Goal: Transaction & Acquisition: Obtain resource

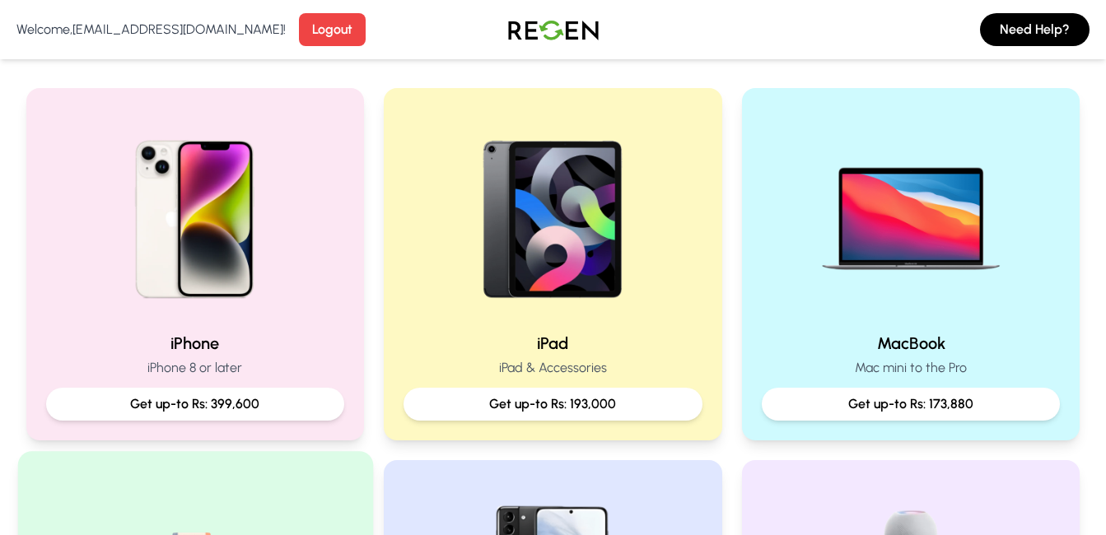
scroll to position [384, 0]
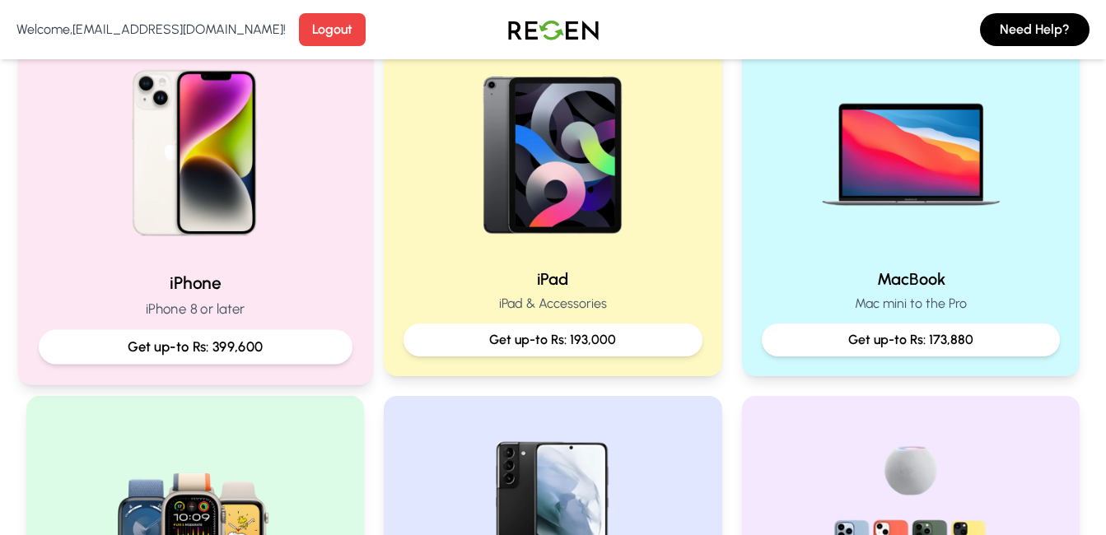
click at [263, 353] on p "Get up-to Rs: 399,600" at bounding box center [195, 347] width 286 height 21
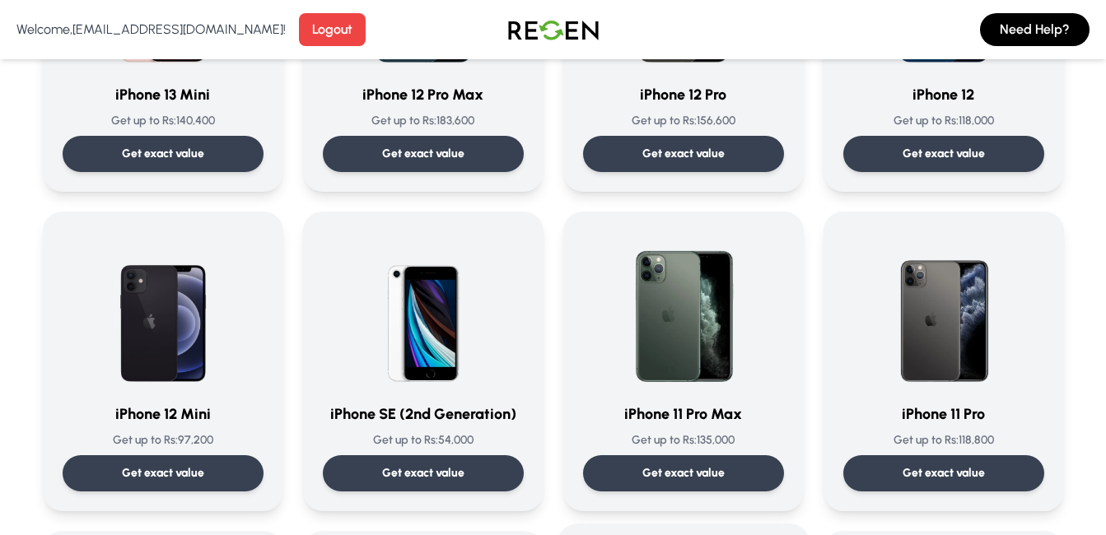
scroll to position [1153, 0]
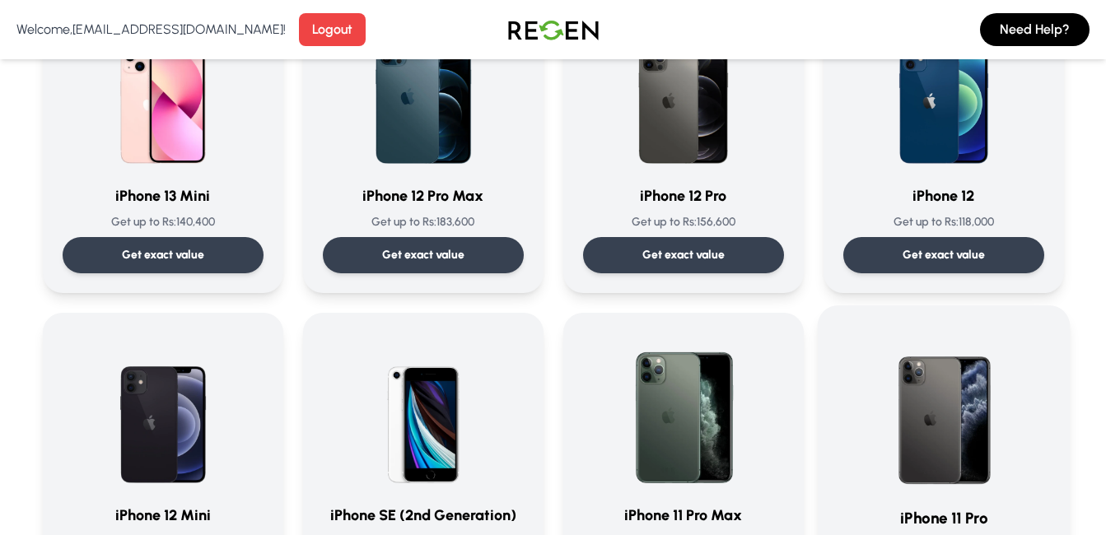
click at [939, 341] on img at bounding box center [943, 409] width 166 height 166
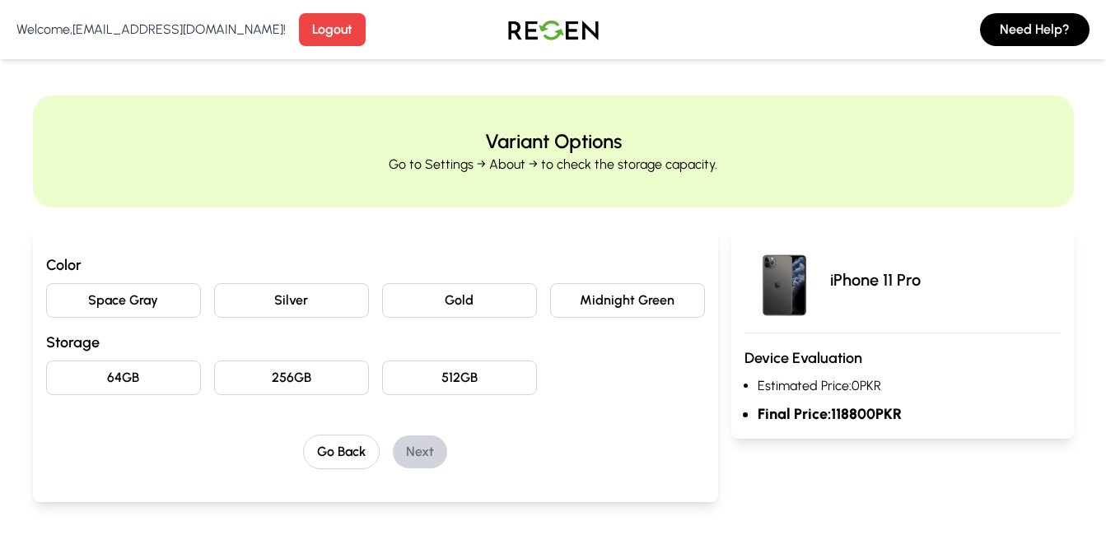
click at [148, 370] on button "64GB" at bounding box center [123, 378] width 155 height 35
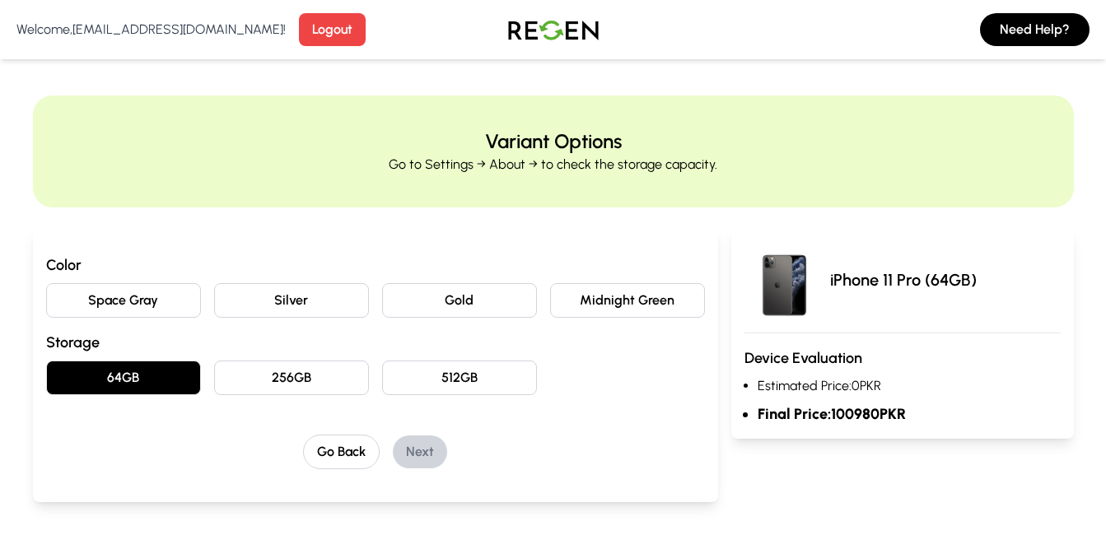
click at [617, 303] on button "Midnight Green" at bounding box center [627, 300] width 155 height 35
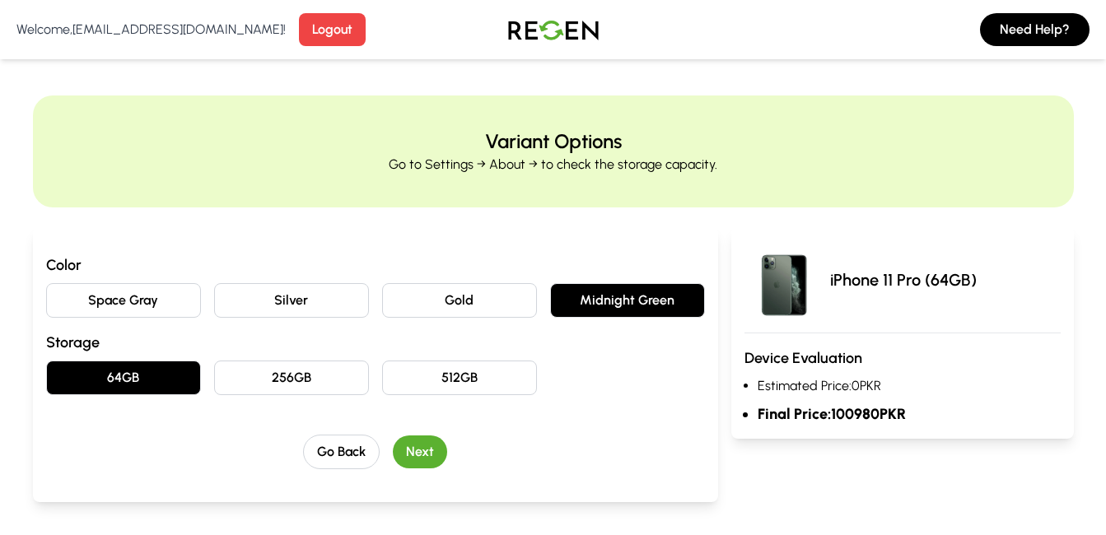
click at [445, 454] on button "Next" at bounding box center [420, 451] width 54 height 33
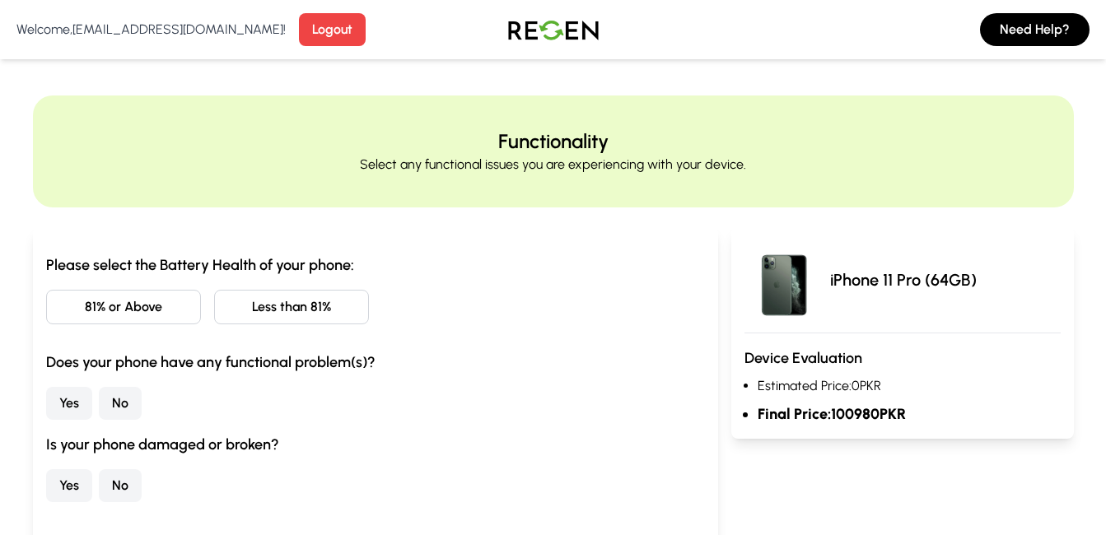
click at [179, 299] on button "81% or Above" at bounding box center [123, 307] width 155 height 35
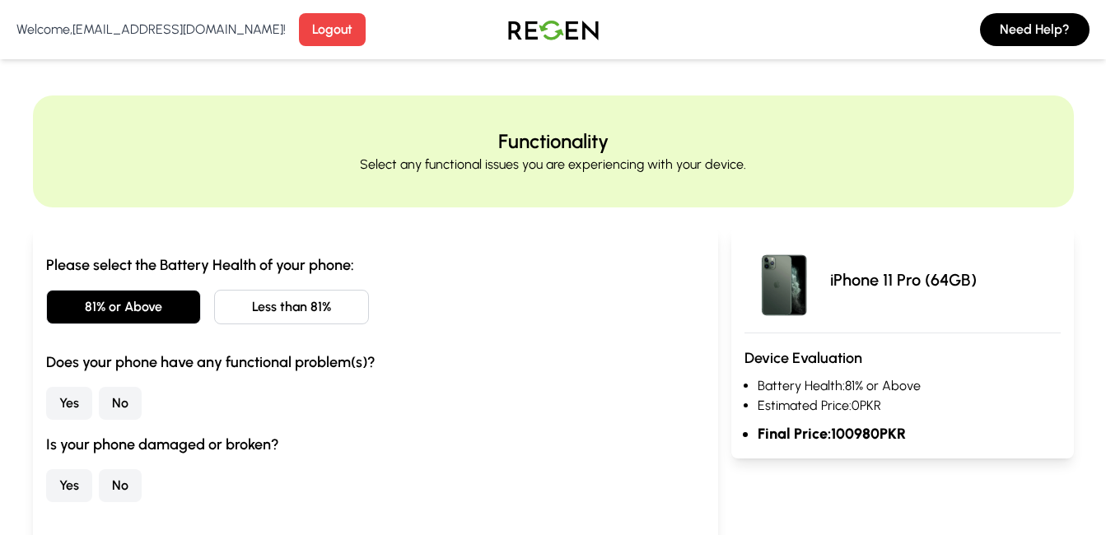
click at [316, 323] on button "Less than 81%" at bounding box center [291, 307] width 155 height 35
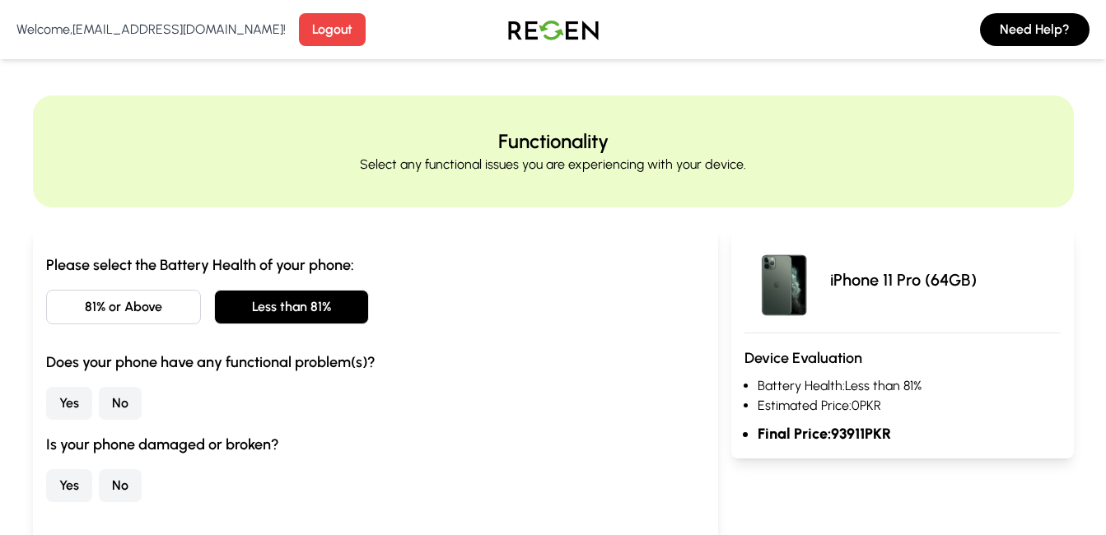
click at [116, 403] on button "No" at bounding box center [120, 403] width 43 height 33
click at [99, 480] on button "No" at bounding box center [120, 485] width 43 height 33
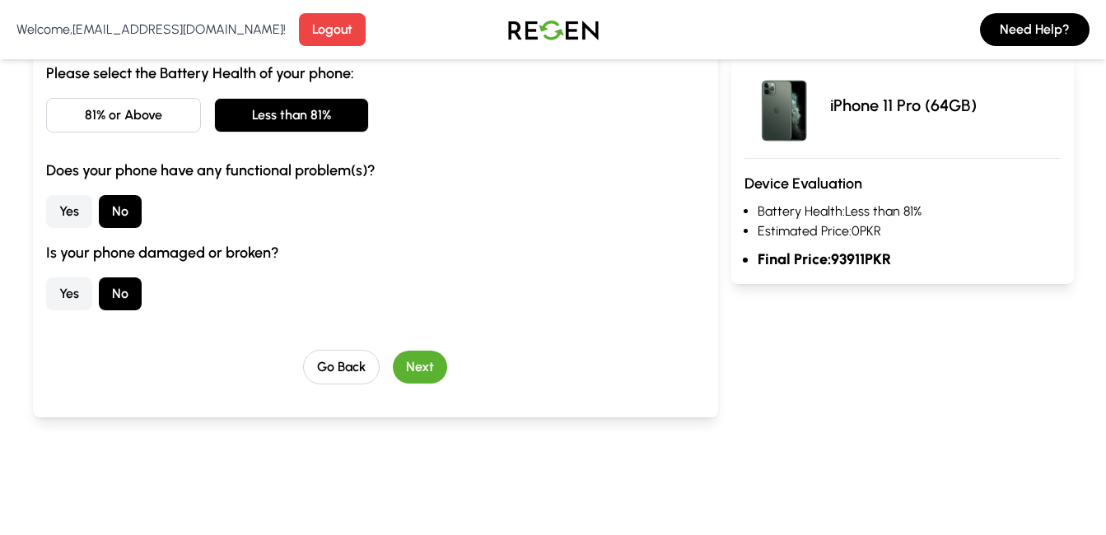
click at [414, 361] on button "Next" at bounding box center [420, 367] width 54 height 33
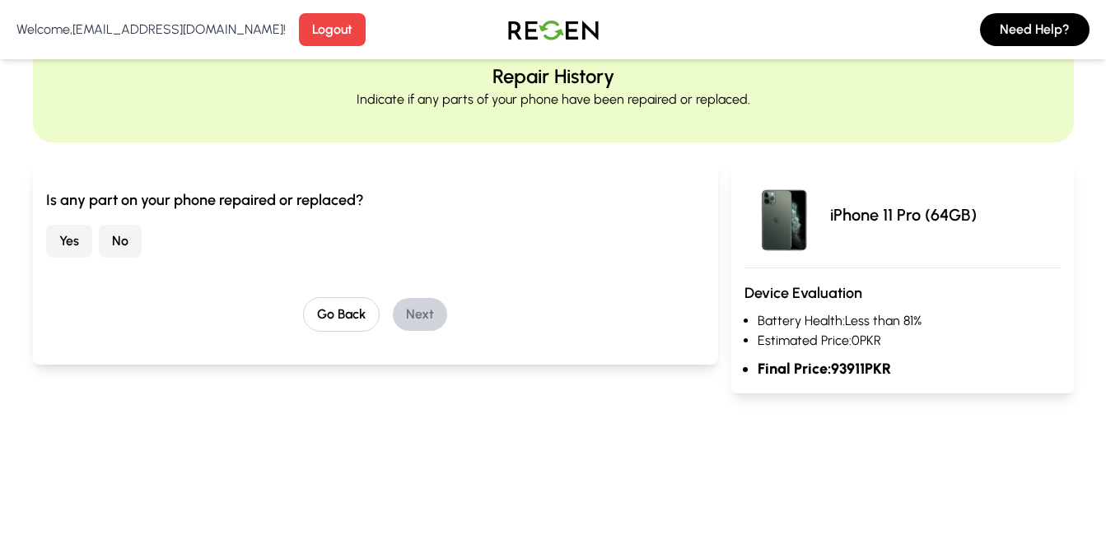
scroll to position [0, 0]
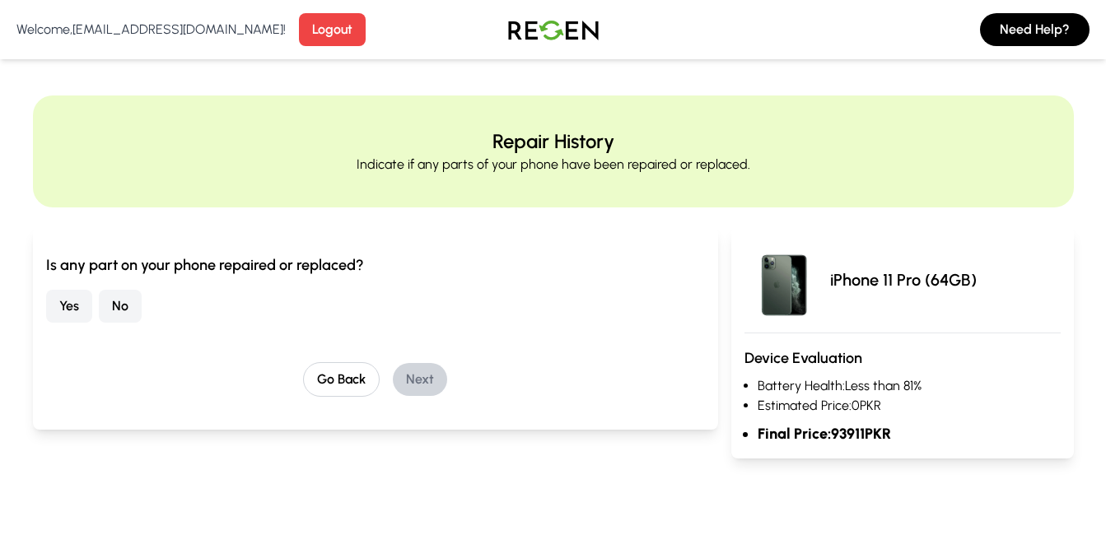
click at [129, 298] on button "No" at bounding box center [120, 306] width 43 height 33
click at [407, 384] on button "Next" at bounding box center [420, 379] width 54 height 33
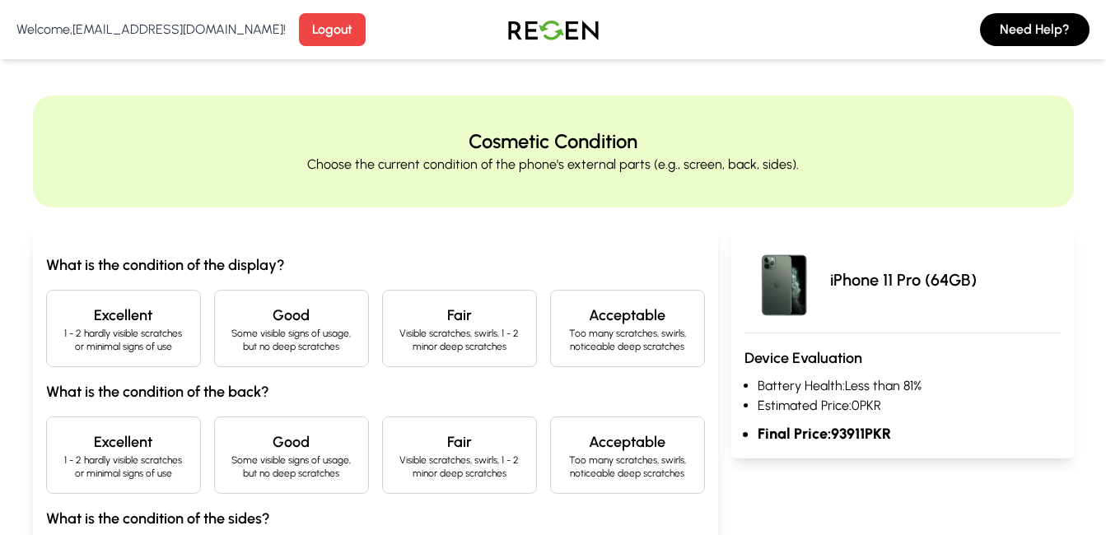
click at [319, 333] on p "Some visible signs of usage, but no deep scratches" at bounding box center [291, 340] width 127 height 26
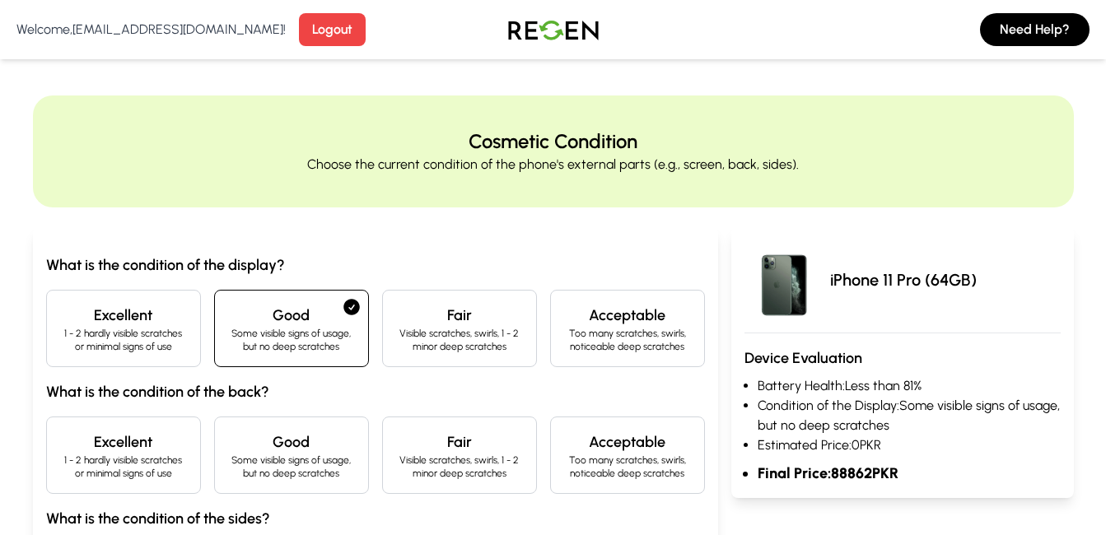
click at [328, 422] on div "Good Some visible signs of usage, but no deep scratches" at bounding box center [291, 455] width 155 height 77
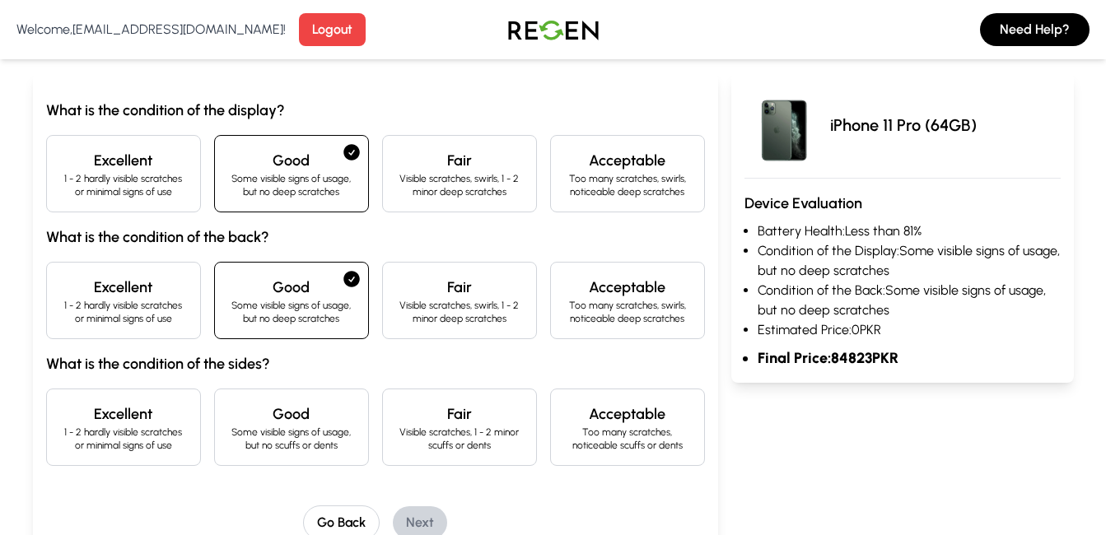
scroll to position [192, 0]
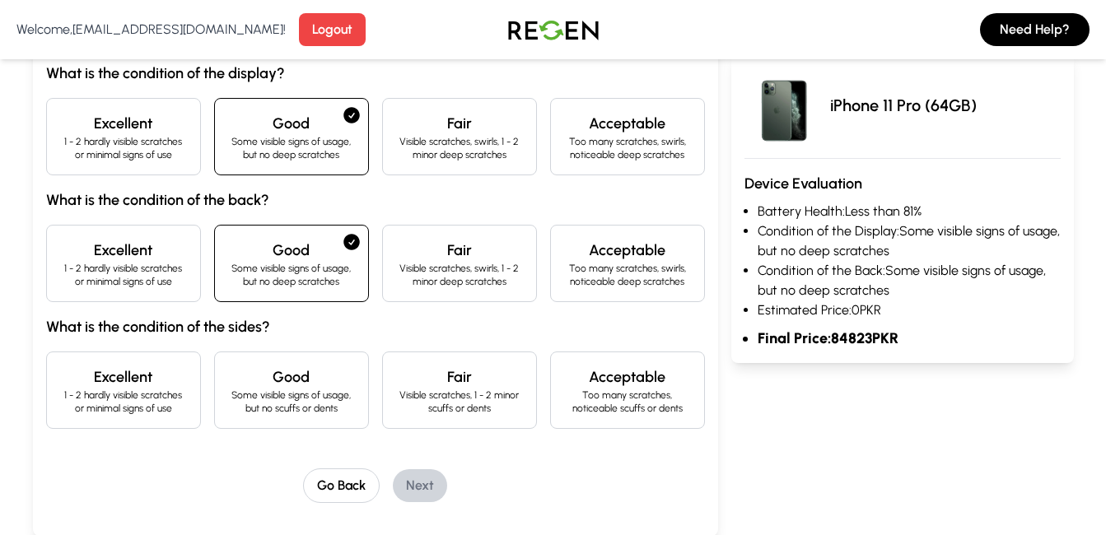
click at [332, 394] on p "Some visible signs of usage, but no scuffs or dents" at bounding box center [291, 402] width 127 height 26
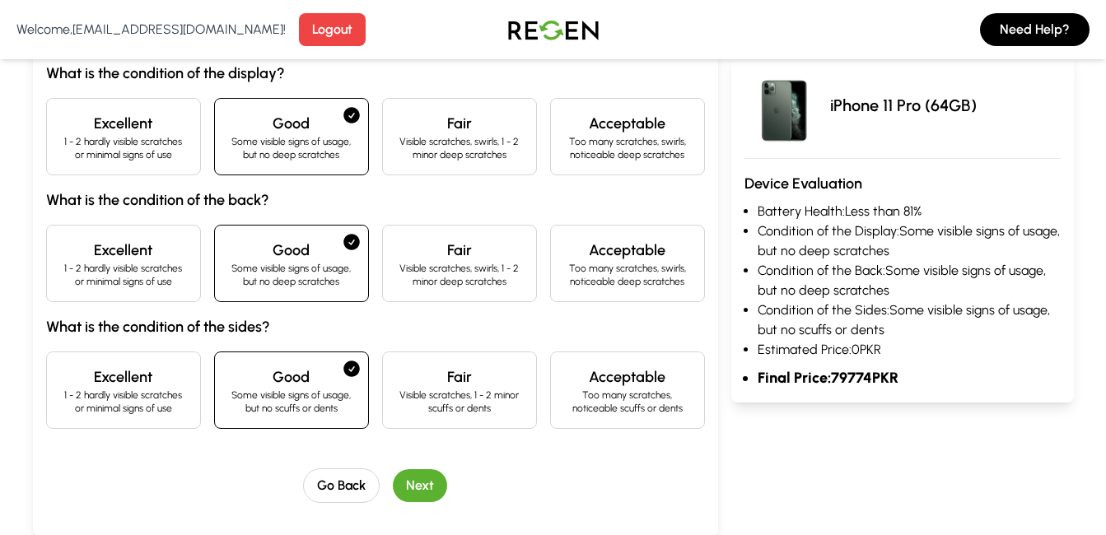
click at [417, 477] on button "Next" at bounding box center [420, 485] width 54 height 33
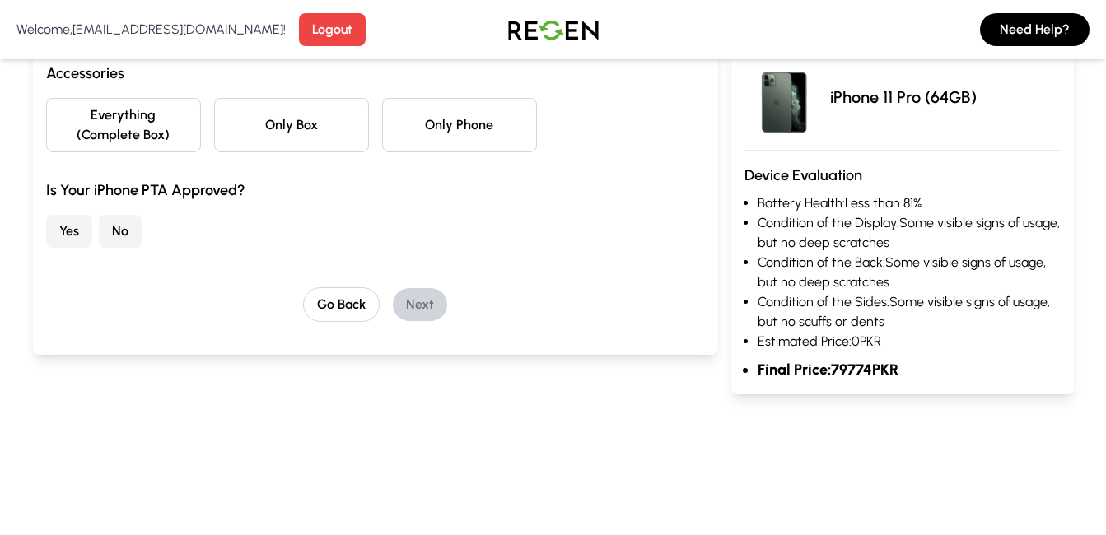
click at [435, 143] on button "Only Phone" at bounding box center [459, 125] width 155 height 54
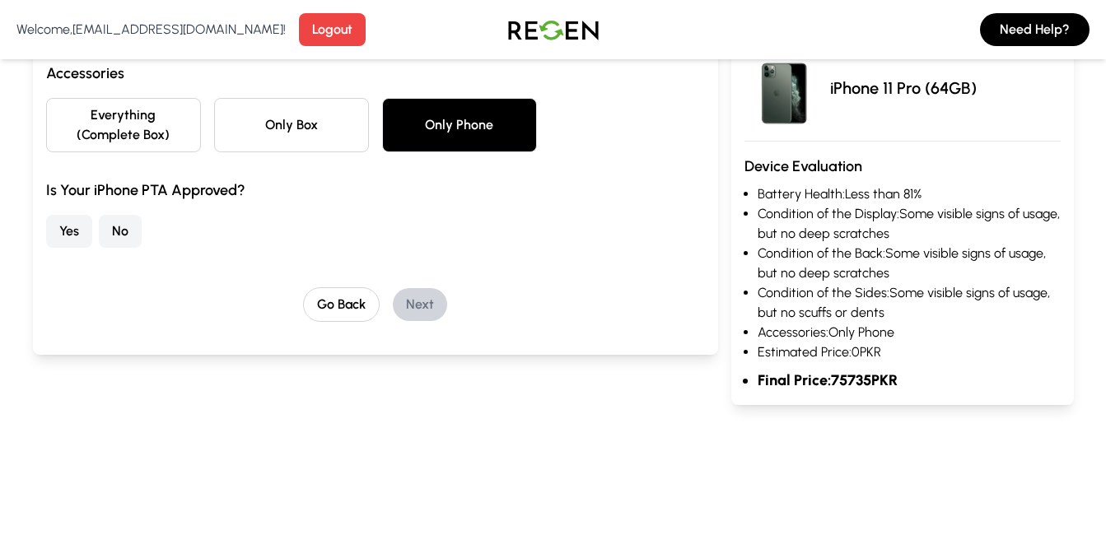
click at [66, 231] on button "Yes" at bounding box center [69, 231] width 46 height 33
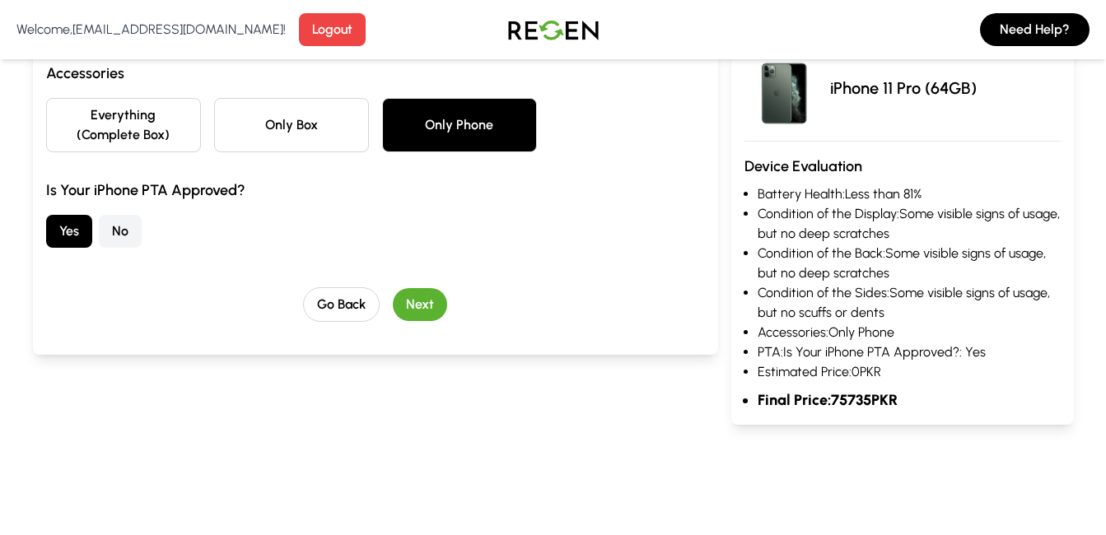
click at [421, 305] on button "Next" at bounding box center [420, 304] width 54 height 33
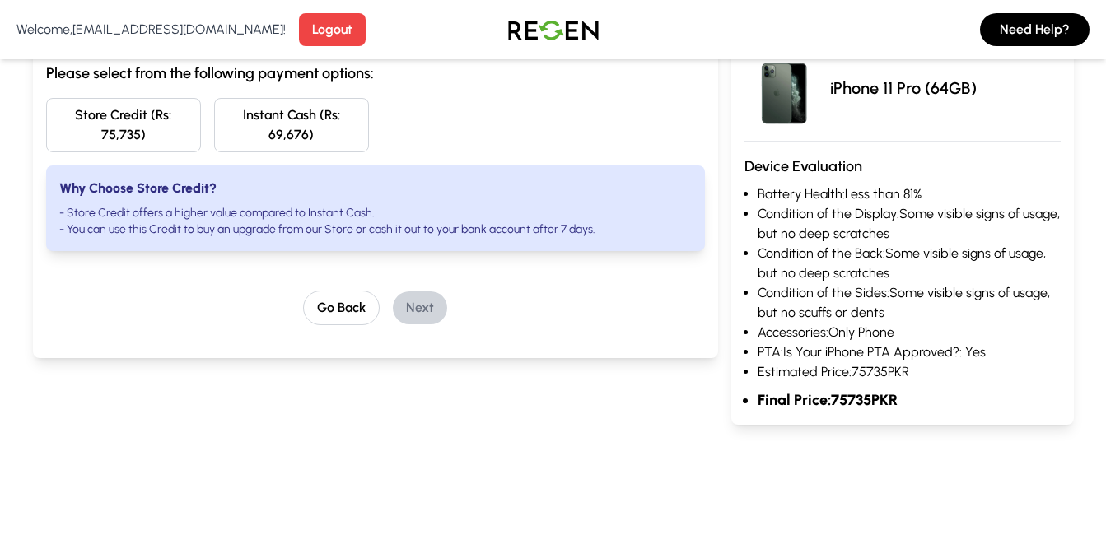
click at [328, 108] on button "Instant Cash (Rs: 69,676)" at bounding box center [291, 125] width 155 height 54
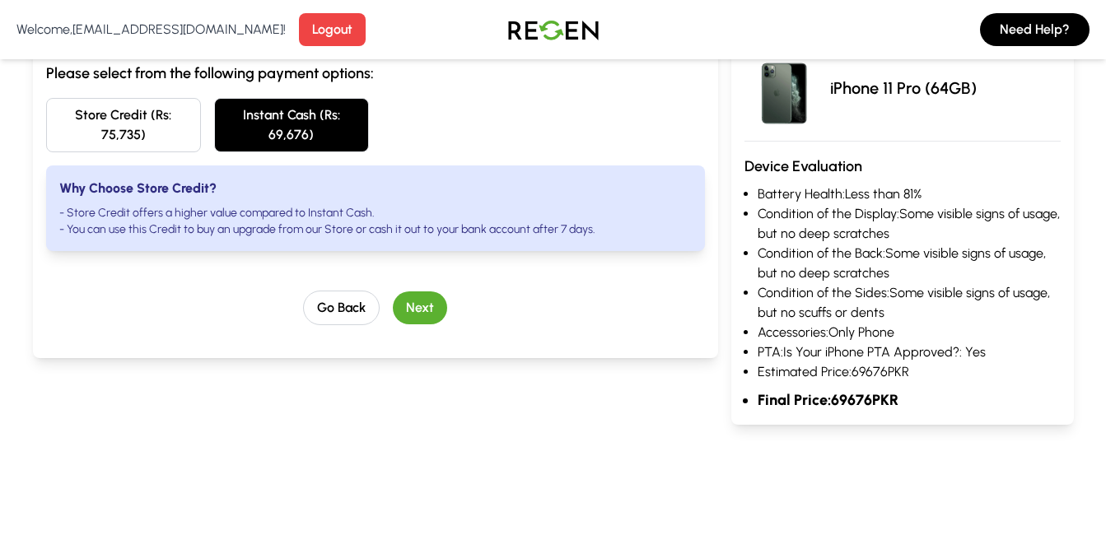
click at [442, 306] on button "Next" at bounding box center [420, 307] width 54 height 33
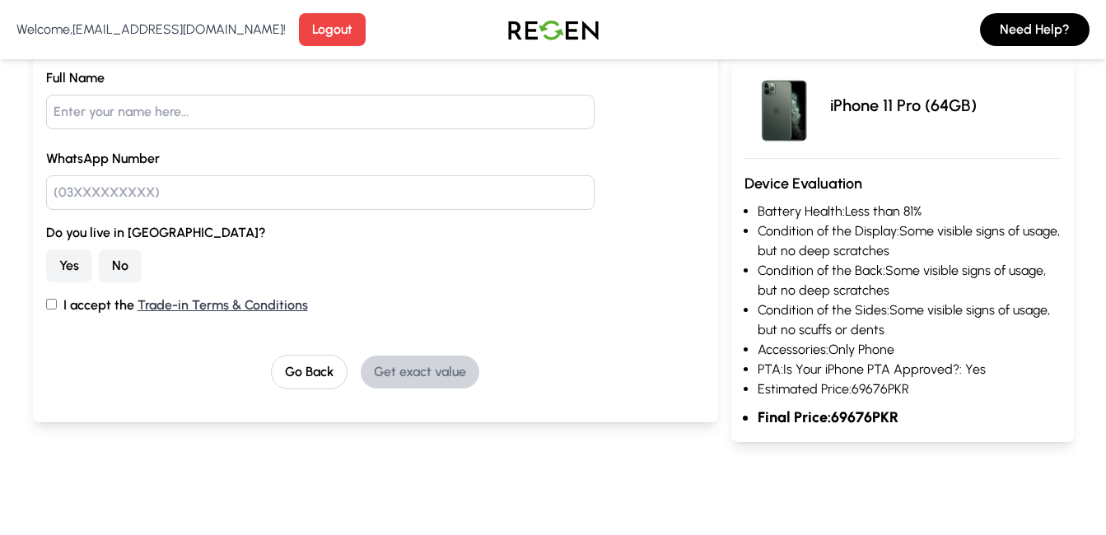
drag, startPoint x: 903, startPoint y: 418, endPoint x: 827, endPoint y: 420, distance: 75.8
click at [827, 420] on li "Final Price: 69676 PKR" at bounding box center [908, 417] width 303 height 23
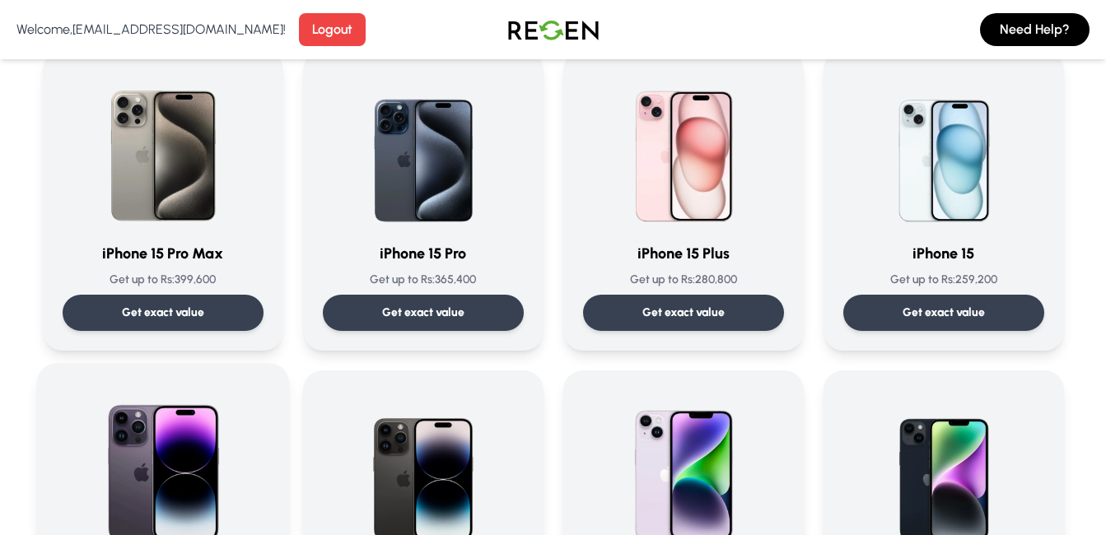
scroll to position [192, 0]
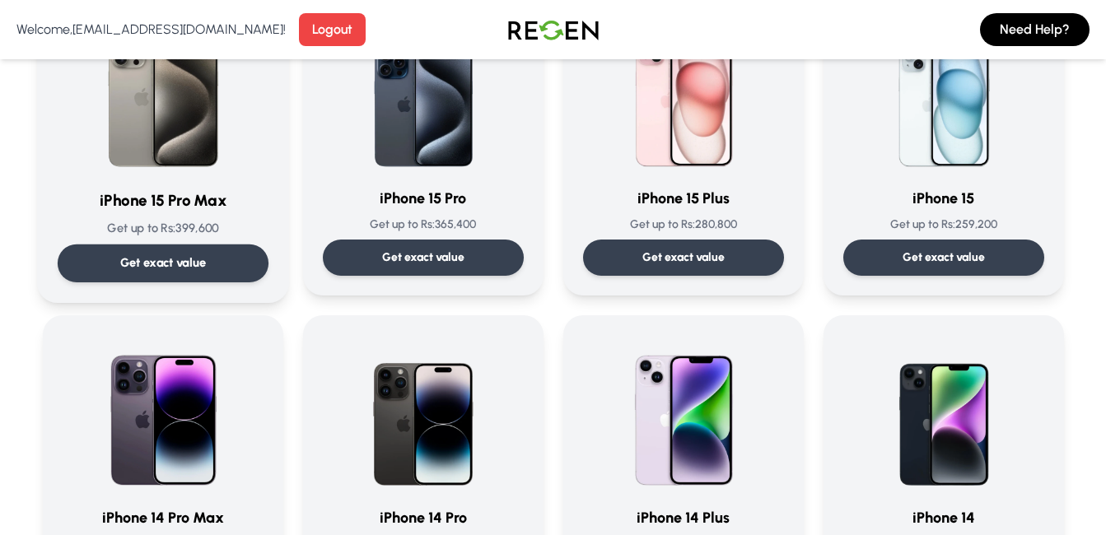
click at [235, 268] on div "Get exact value" at bounding box center [162, 263] width 211 height 38
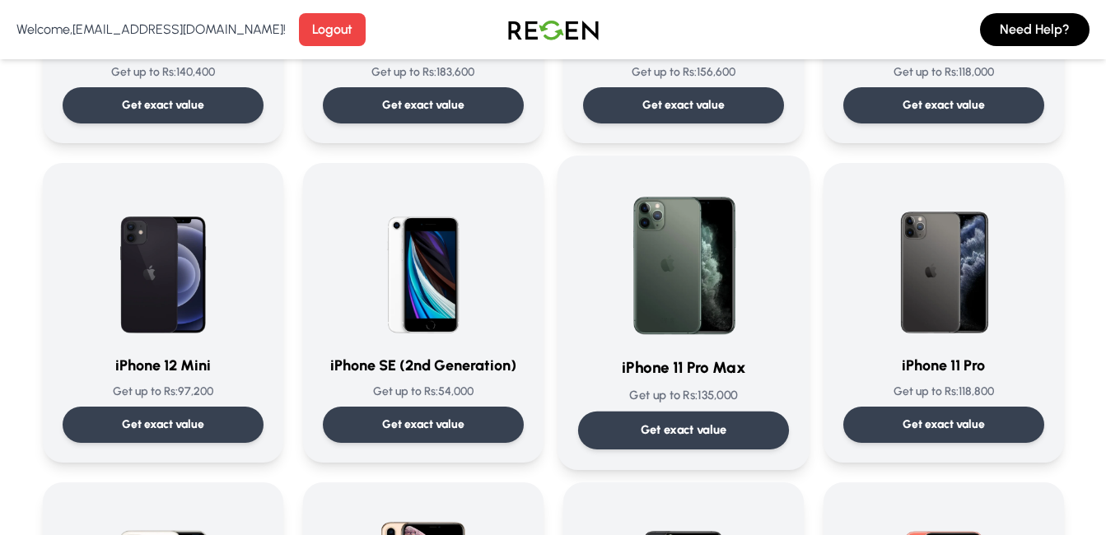
scroll to position [1344, 0]
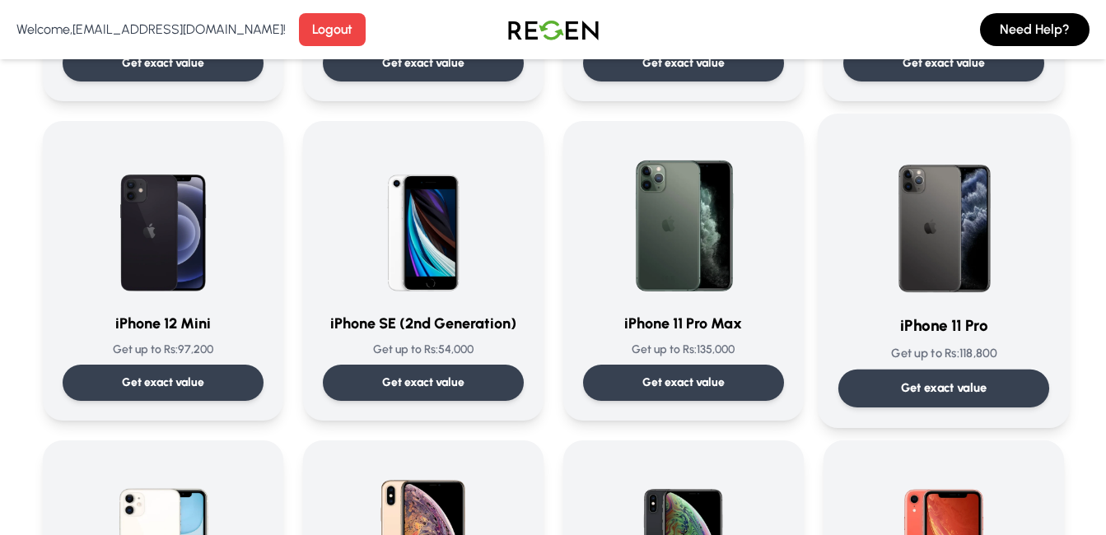
click at [952, 383] on p "Get exact value" at bounding box center [943, 388] width 86 height 17
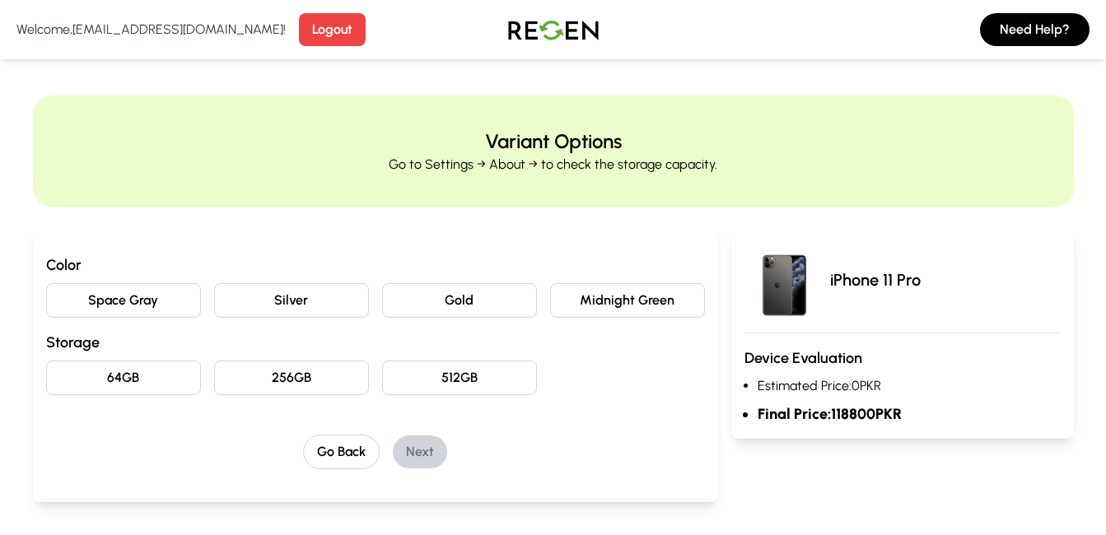
click at [123, 367] on button "64GB" at bounding box center [123, 378] width 155 height 35
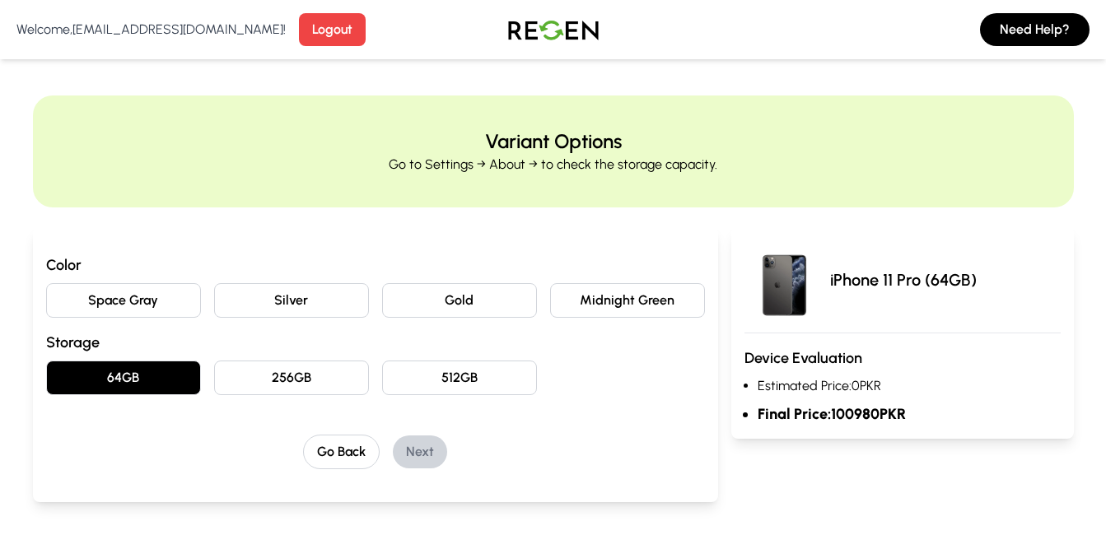
click at [650, 308] on button "Midnight Green" at bounding box center [627, 300] width 155 height 35
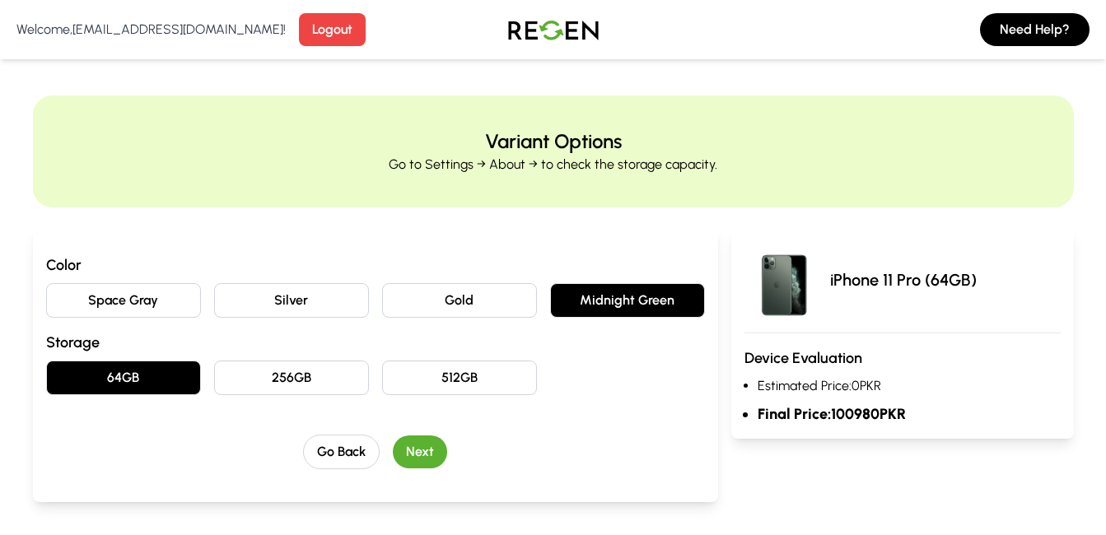
click at [438, 438] on button "Next" at bounding box center [420, 451] width 54 height 33
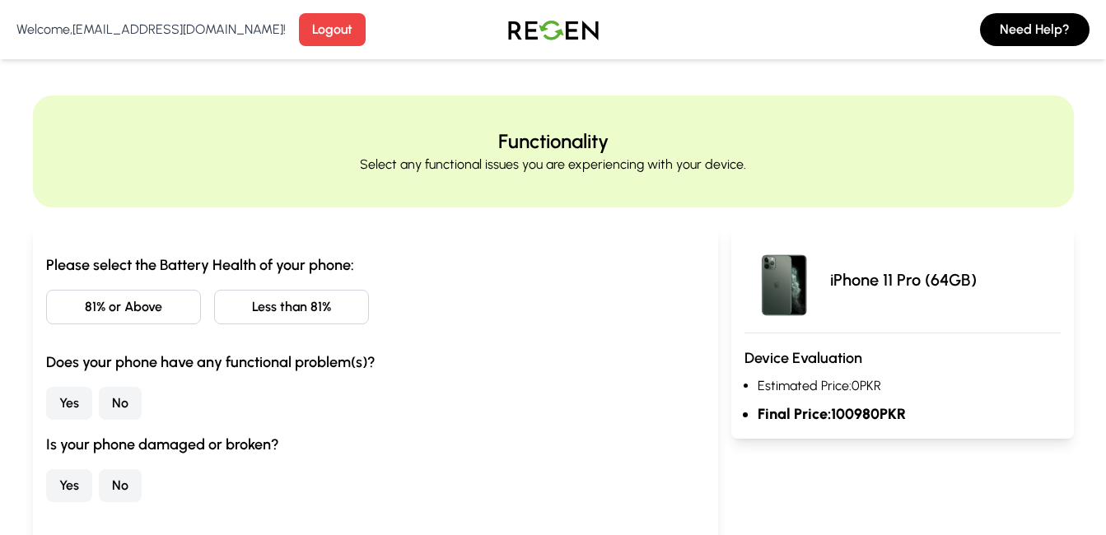
click at [299, 293] on button "Less than 81%" at bounding box center [291, 307] width 155 height 35
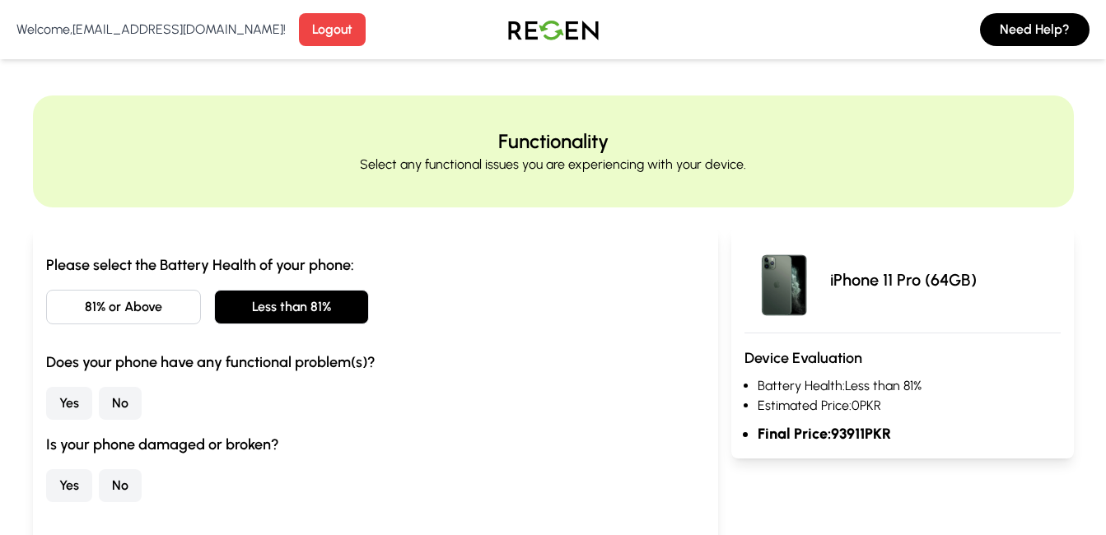
click at [120, 402] on button "No" at bounding box center [120, 403] width 43 height 33
click at [121, 497] on button "No" at bounding box center [120, 485] width 43 height 33
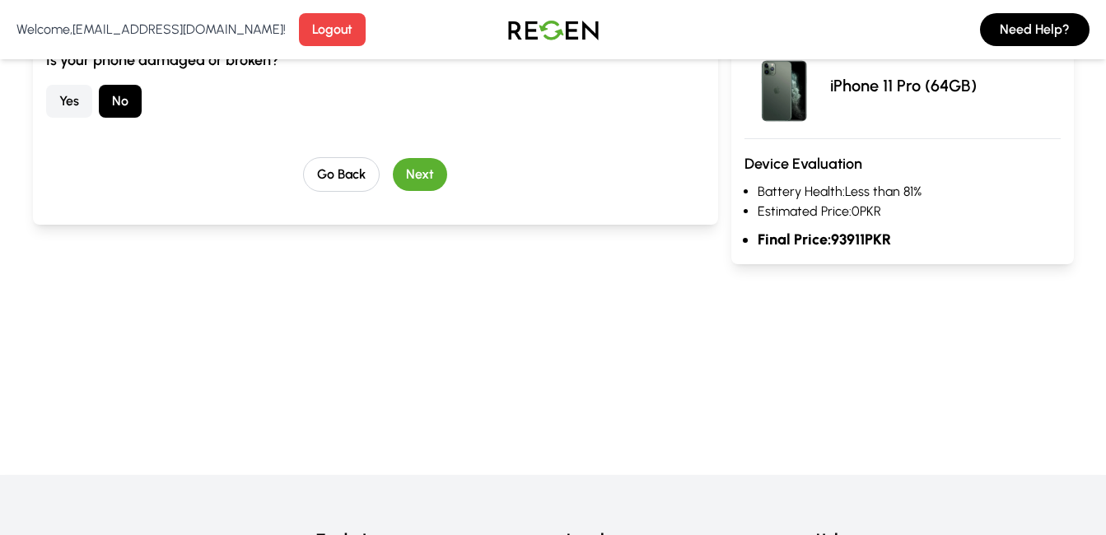
click at [436, 175] on button "Next" at bounding box center [420, 174] width 54 height 33
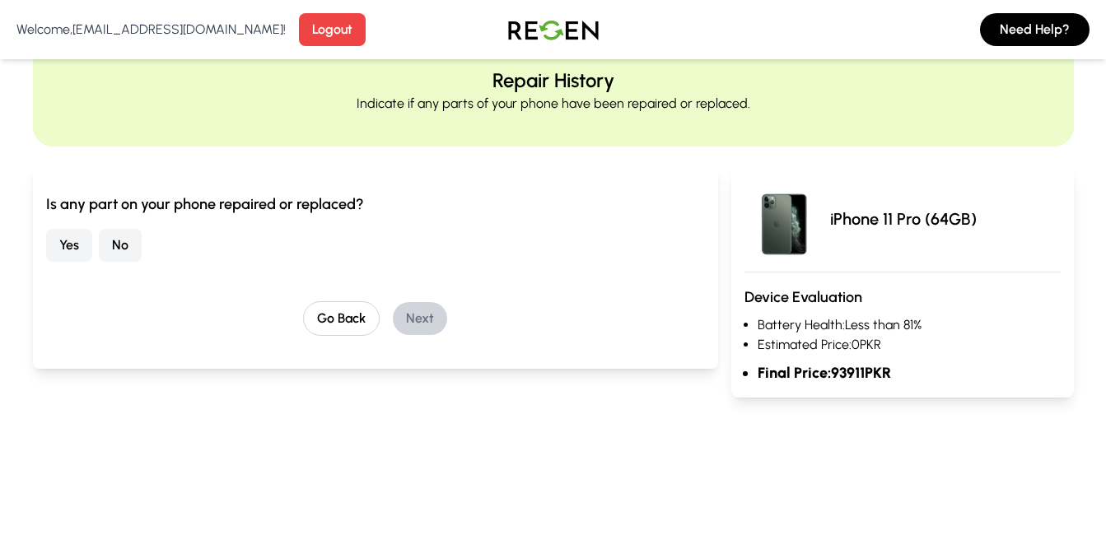
scroll to position [0, 0]
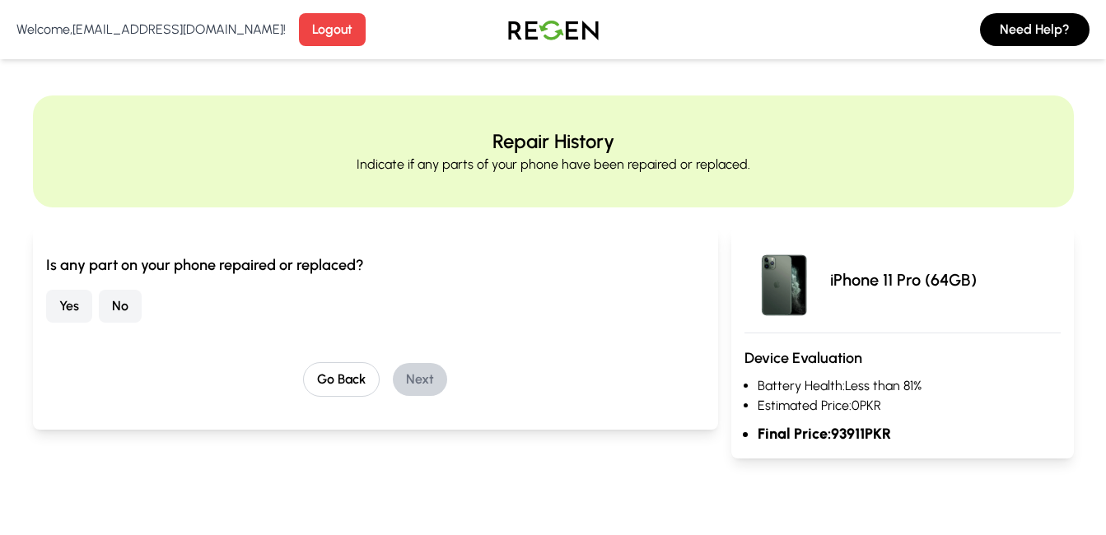
click at [118, 314] on button "No" at bounding box center [120, 306] width 43 height 33
click at [406, 375] on button "Next" at bounding box center [420, 379] width 54 height 33
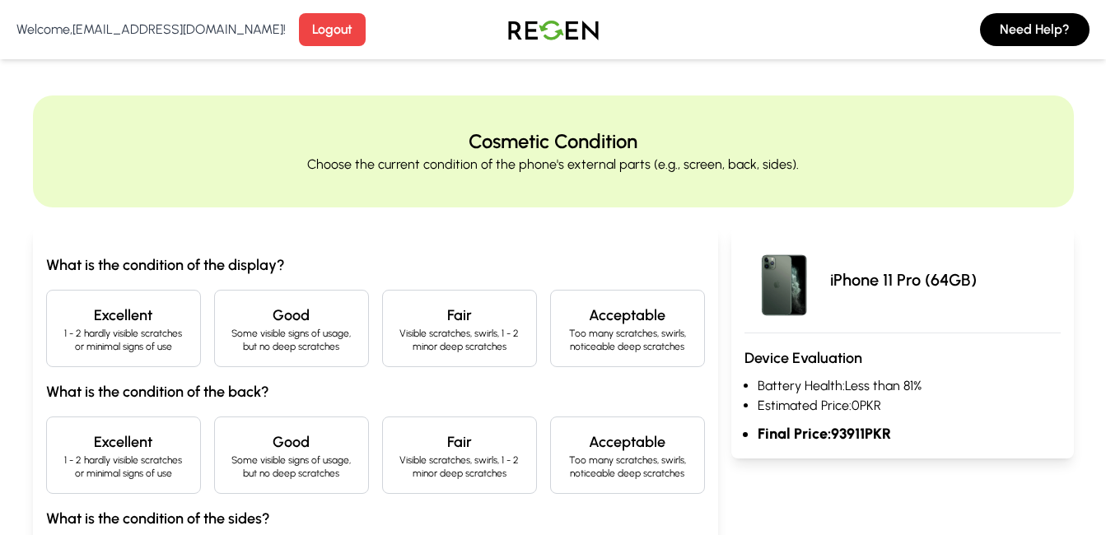
click at [328, 322] on h4 "Good" at bounding box center [291, 315] width 127 height 23
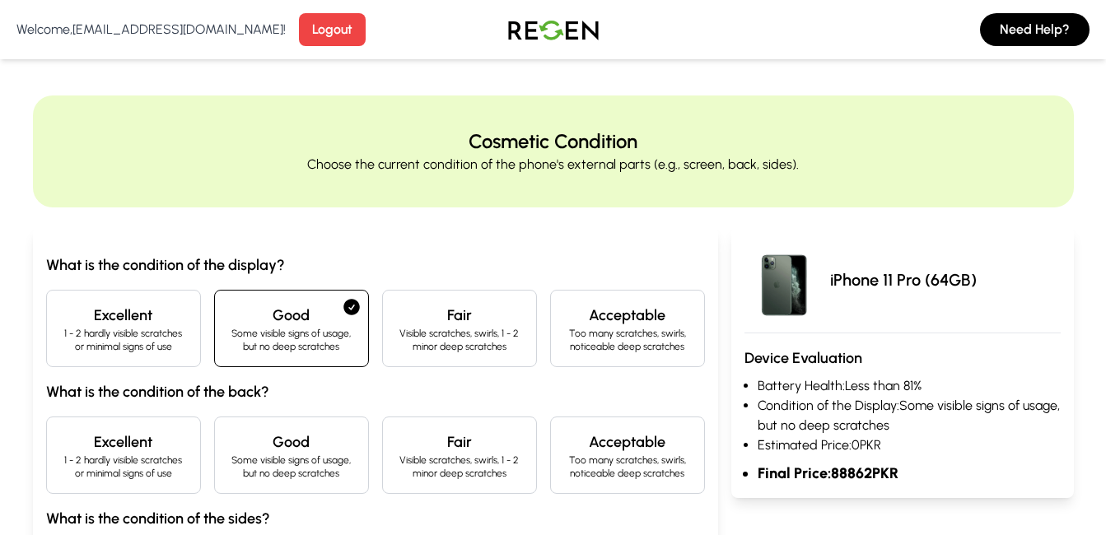
click at [308, 430] on div "Good Some visible signs of usage, but no deep scratches" at bounding box center [291, 455] width 155 height 77
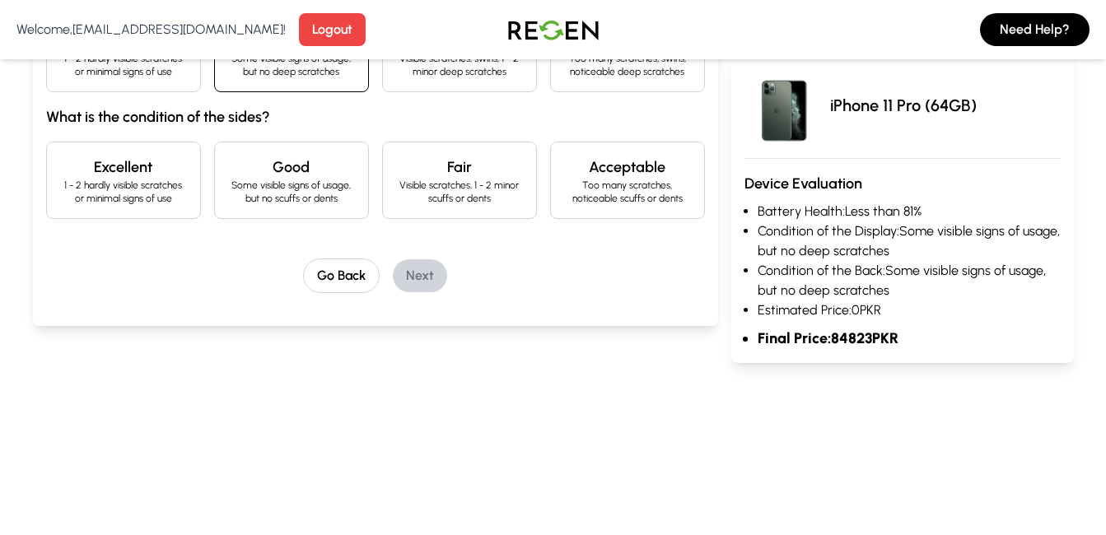
scroll to position [384, 0]
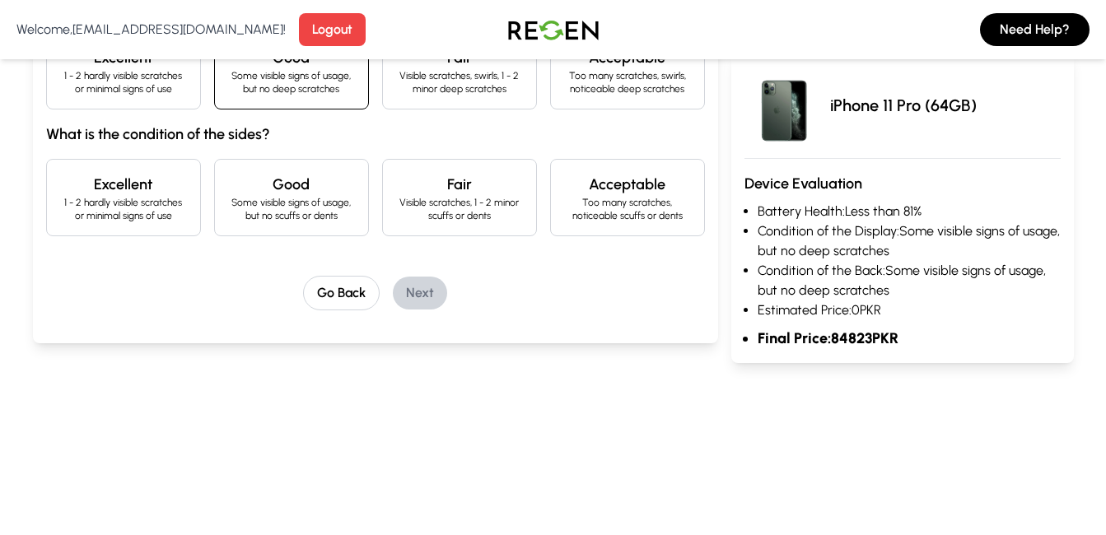
click at [333, 203] on p "Some visible signs of usage, but no scuffs or dents" at bounding box center [291, 209] width 127 height 26
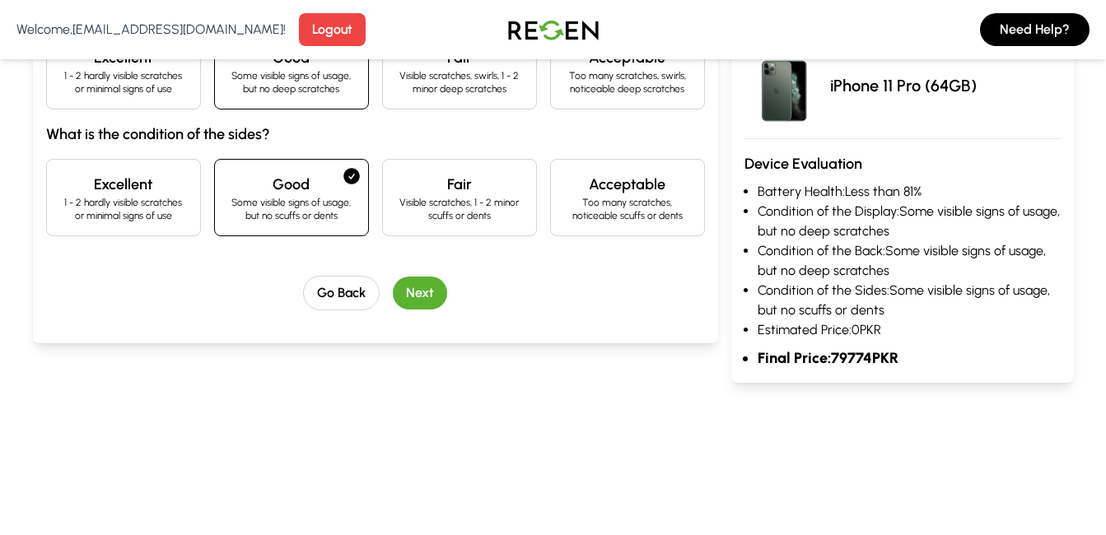
click at [445, 285] on button "Next" at bounding box center [420, 293] width 54 height 33
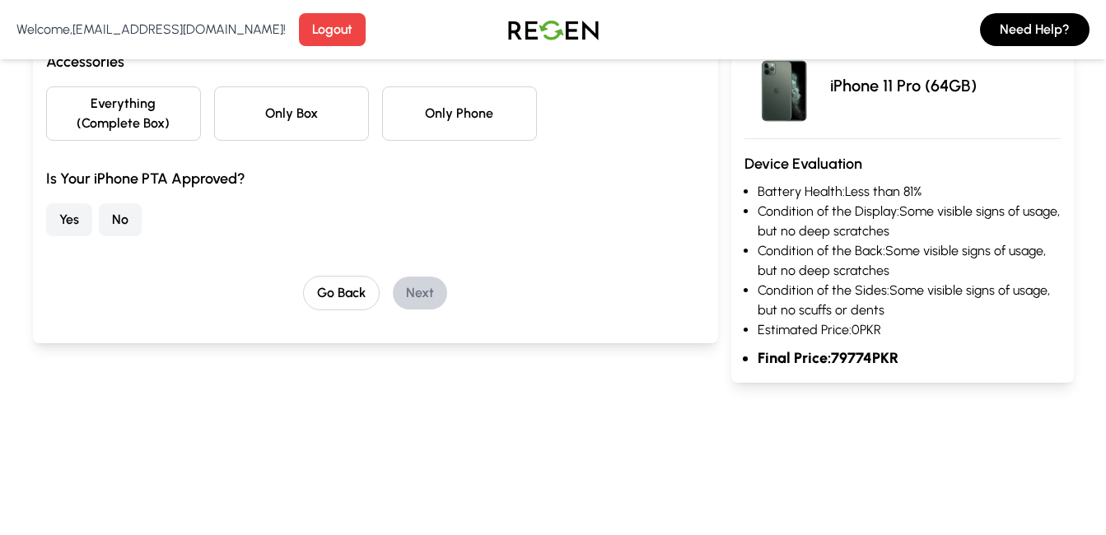
click at [473, 114] on button "Only Phone" at bounding box center [459, 113] width 155 height 54
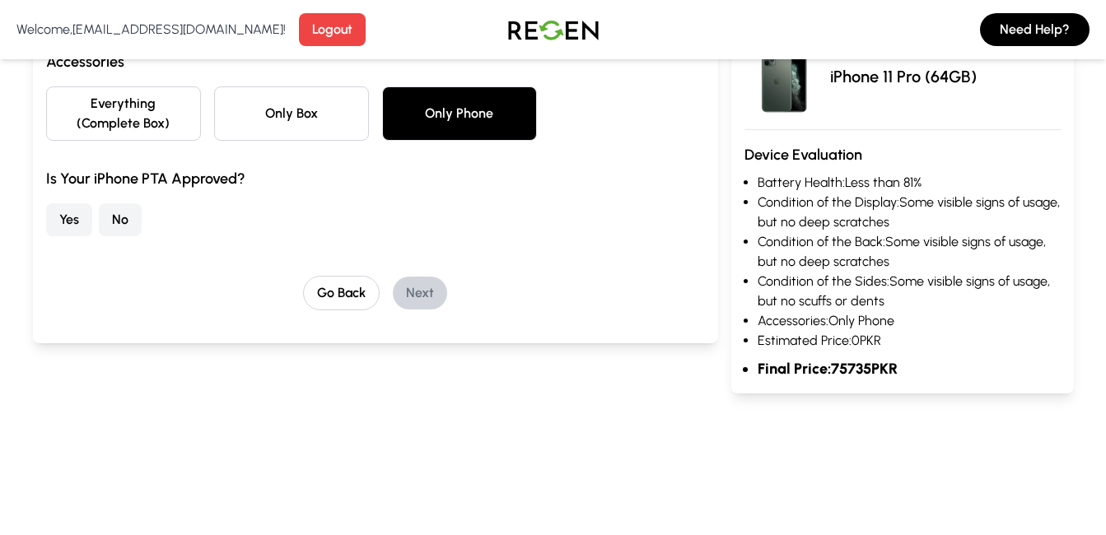
click at [47, 231] on button "Yes" at bounding box center [69, 219] width 46 height 33
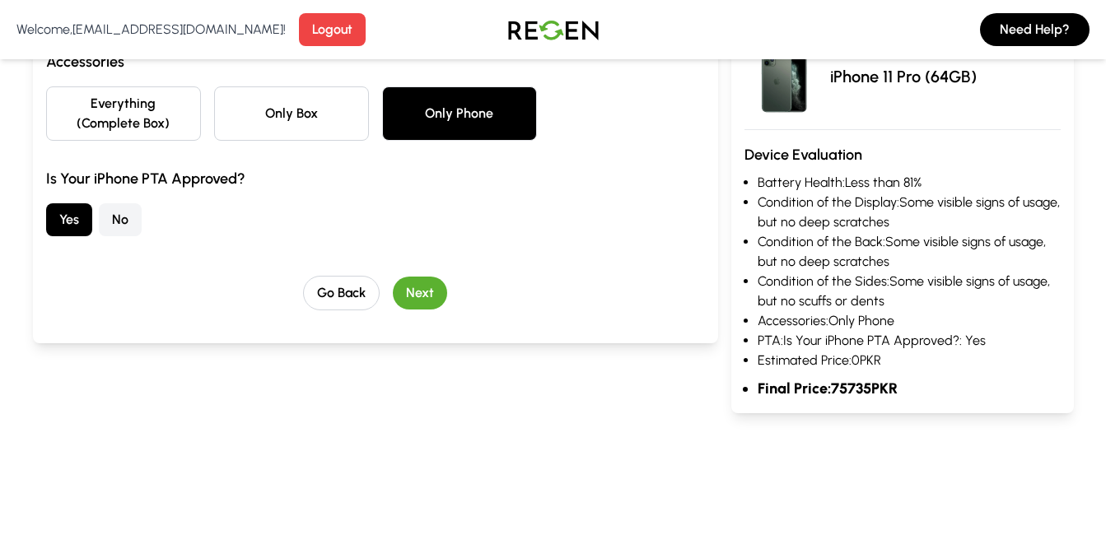
click at [419, 287] on button "Next" at bounding box center [420, 293] width 54 height 33
